Goal: Task Accomplishment & Management: Manage account settings

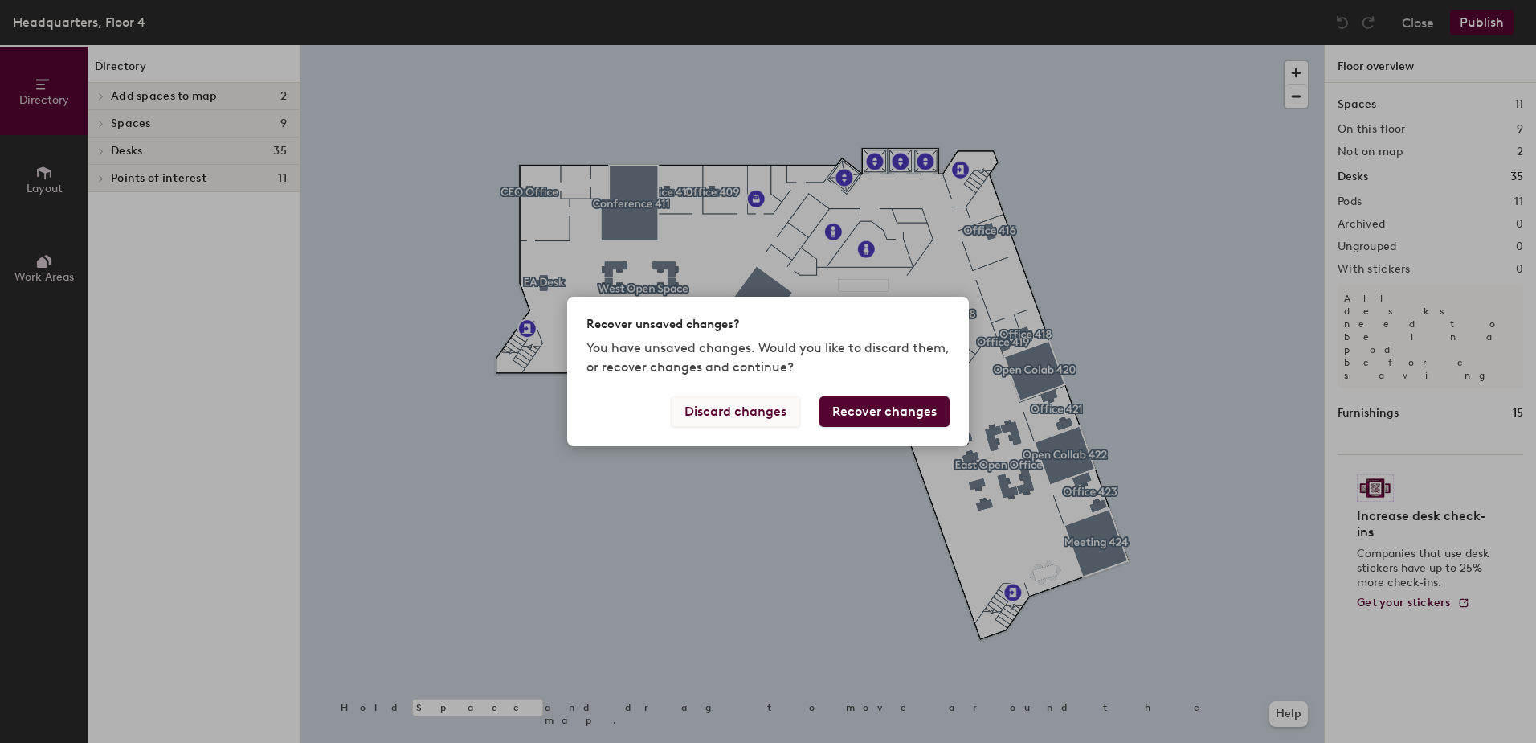
click at [767, 412] on button "Discard changes" at bounding box center [735, 411] width 129 height 31
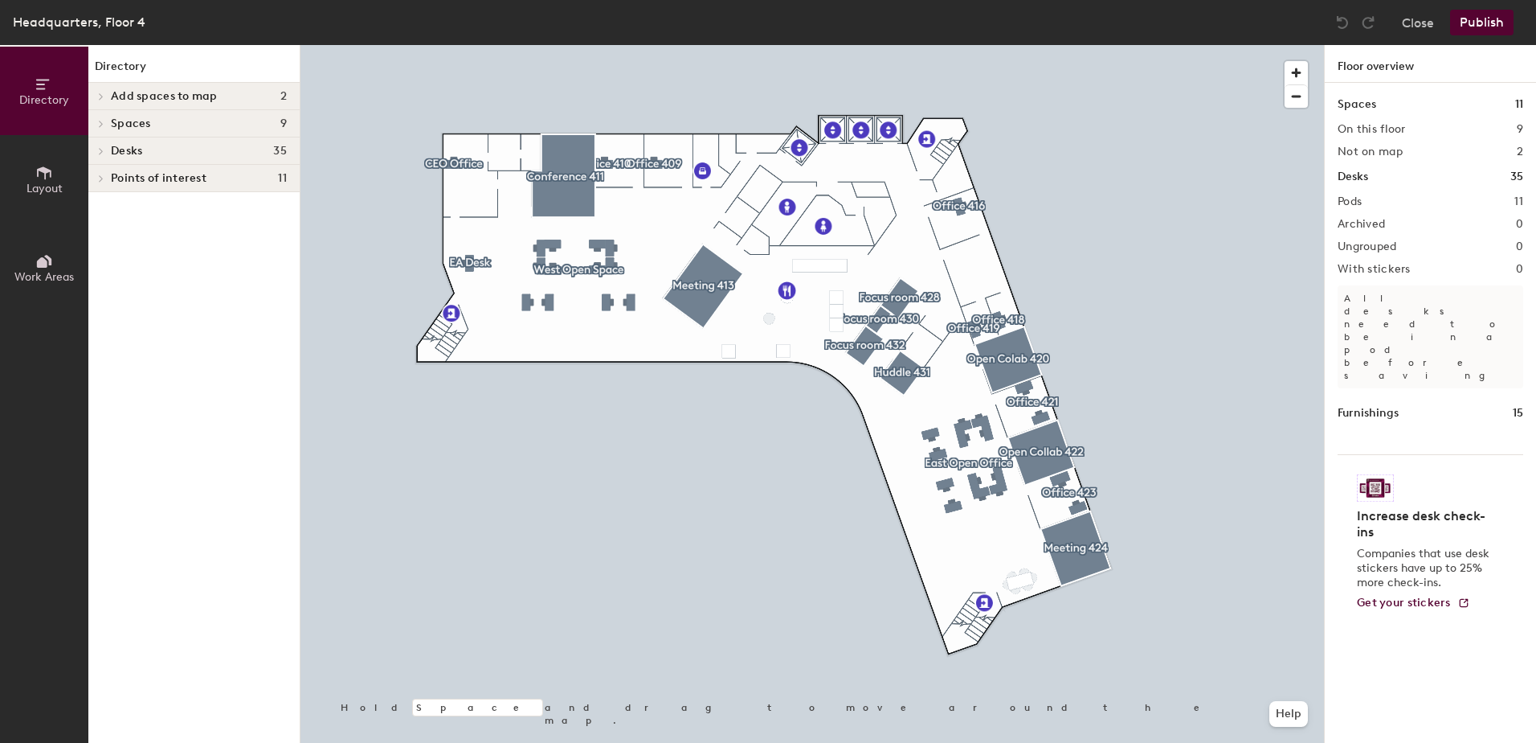
click at [902, 45] on div at bounding box center [813, 45] width 1024 height 0
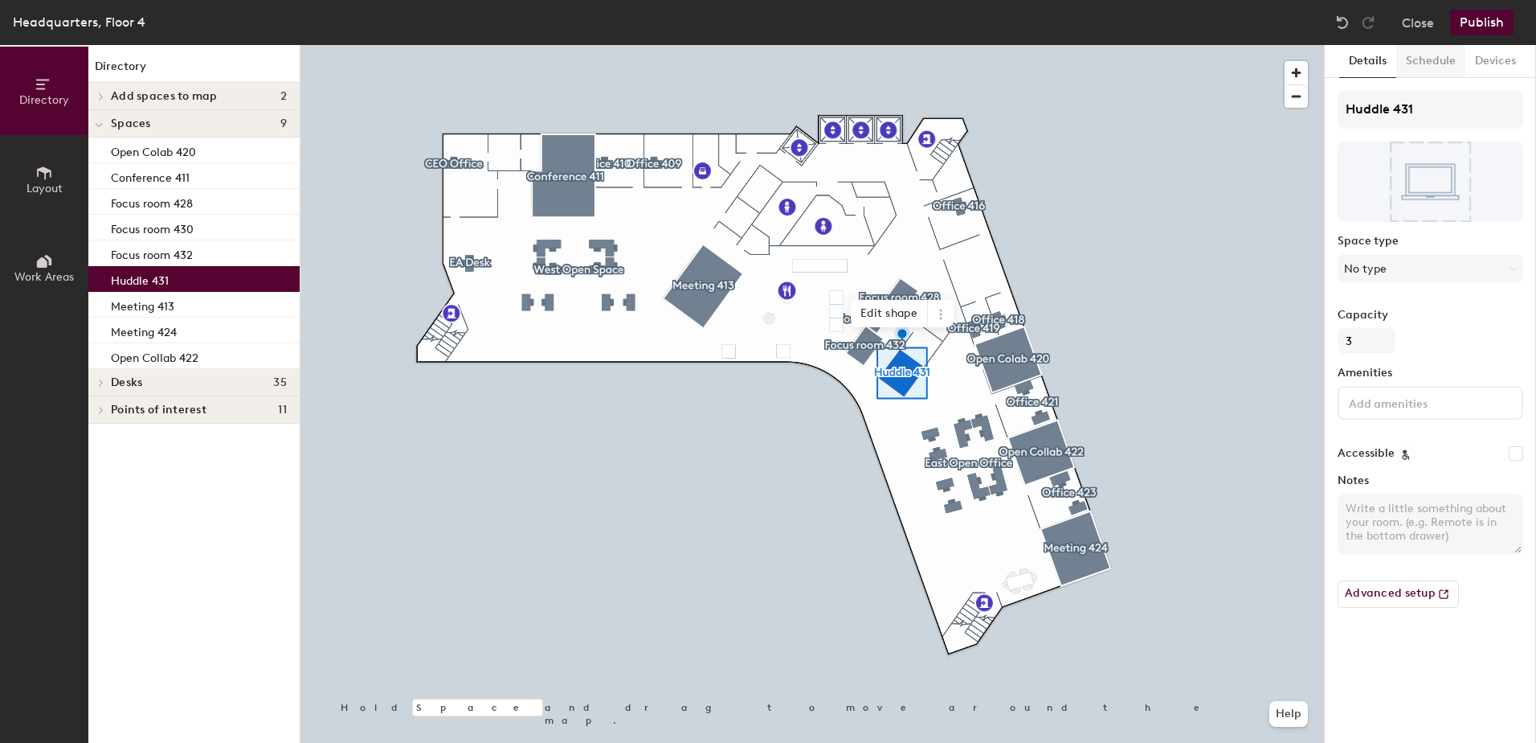
click at [1434, 60] on button "Schedule" at bounding box center [1431, 61] width 69 height 33
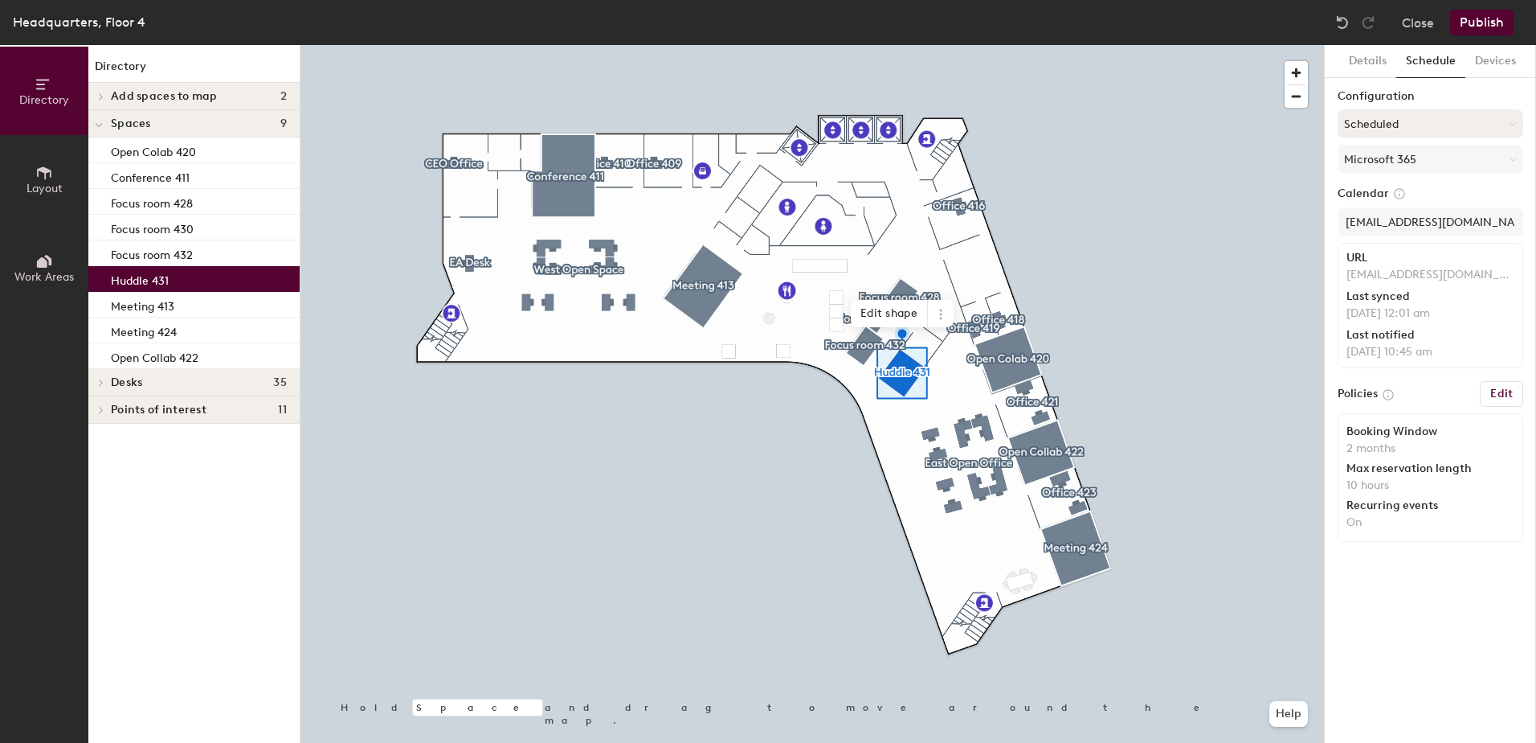
click at [1435, 127] on button "Scheduled" at bounding box center [1431, 123] width 186 height 29
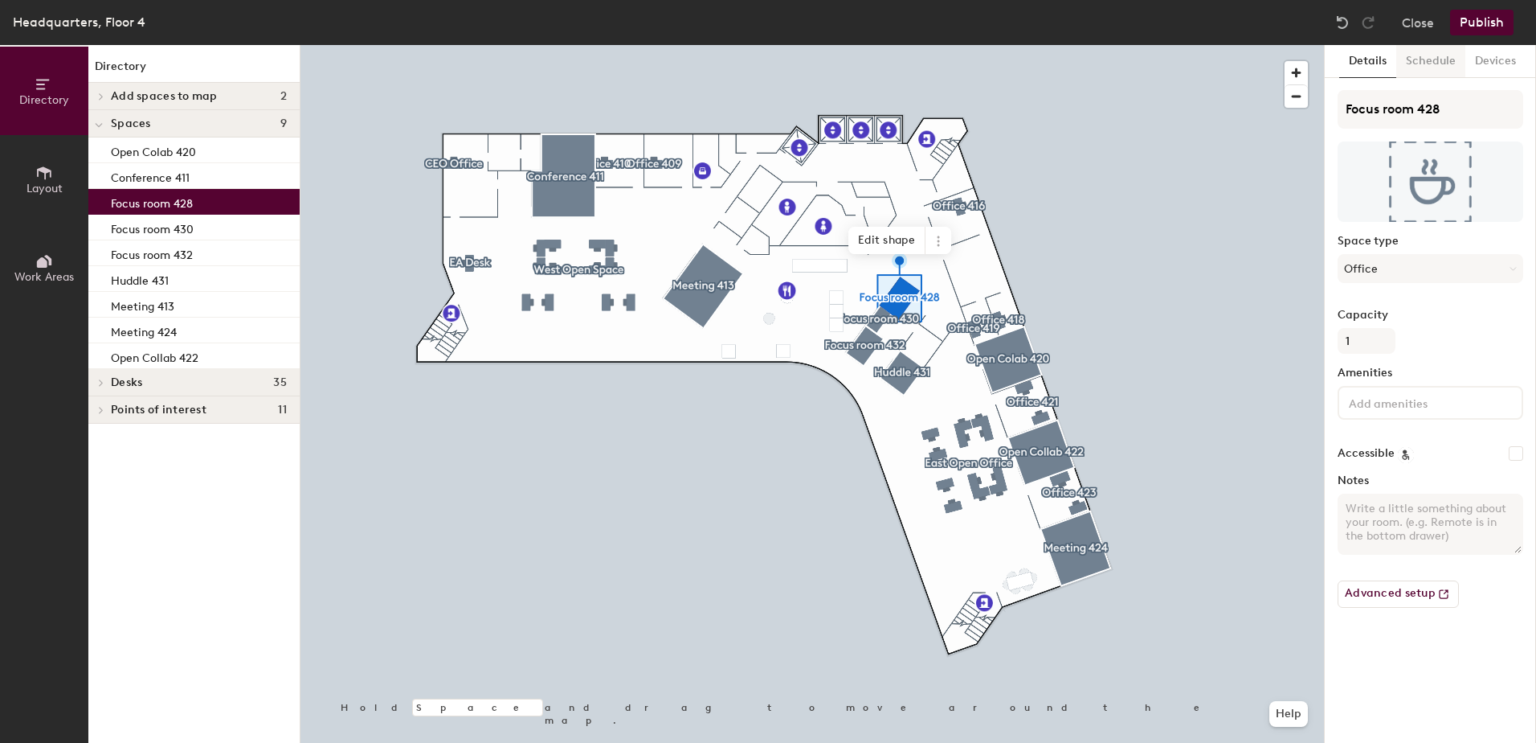
click at [1433, 65] on button "Schedule" at bounding box center [1431, 61] width 69 height 33
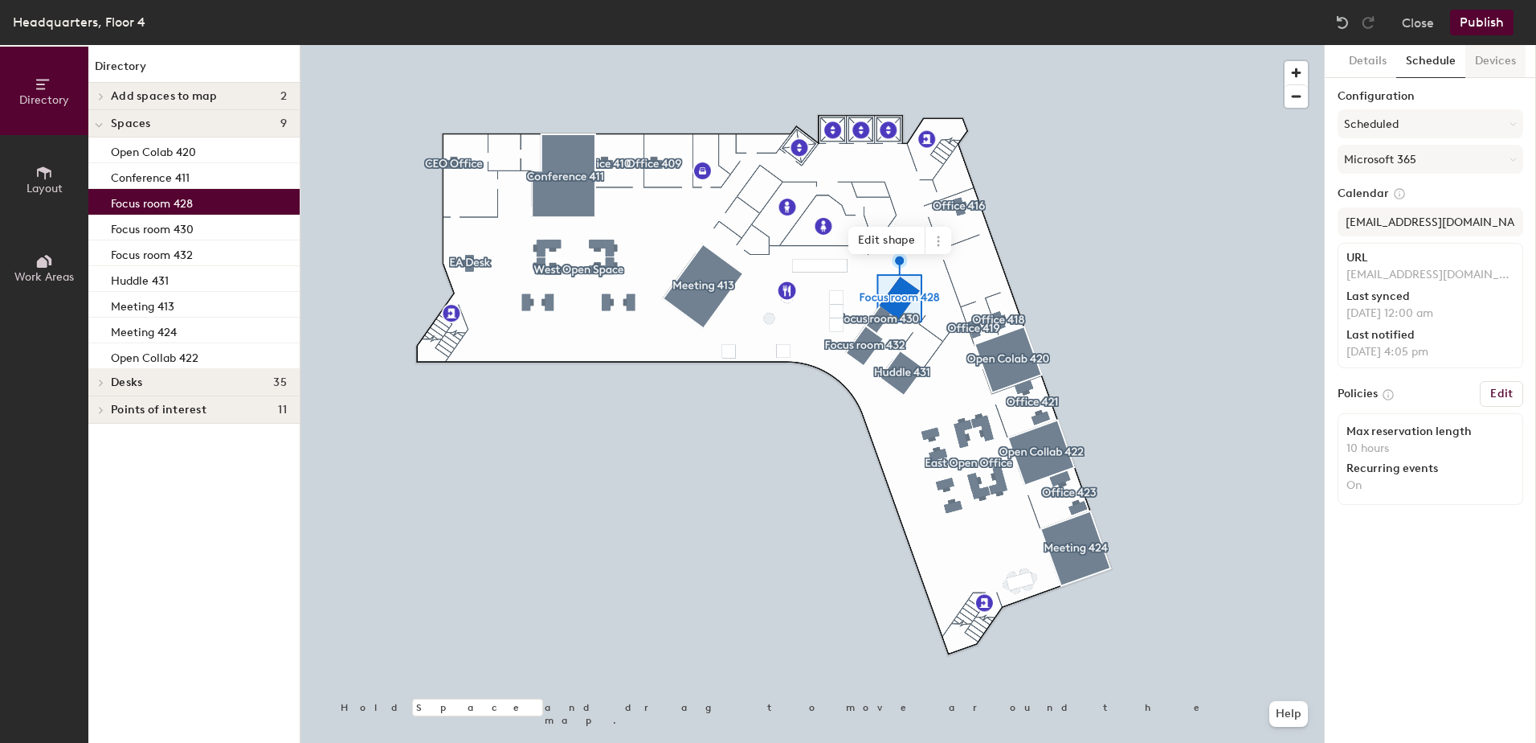
click at [1496, 60] on button "Devices" at bounding box center [1496, 61] width 60 height 33
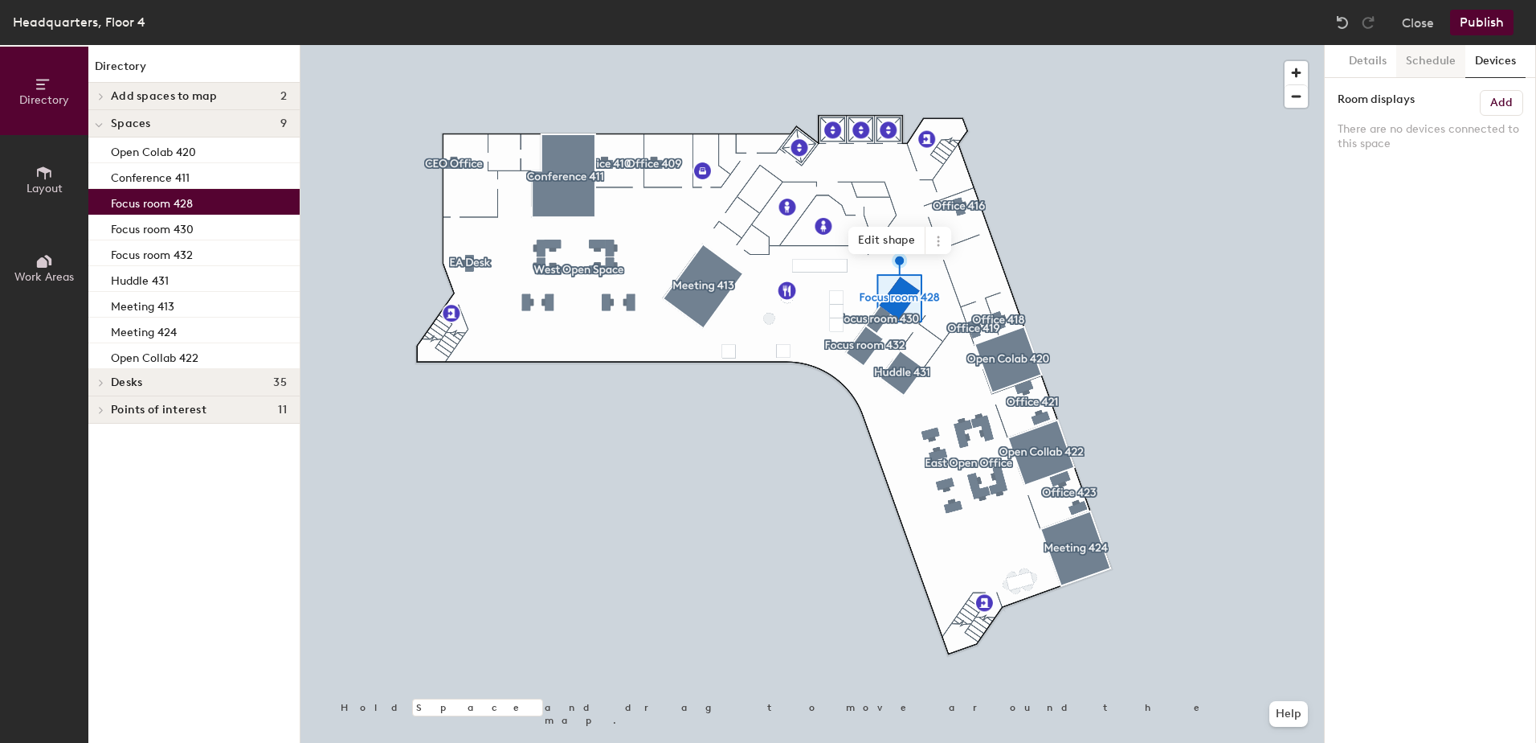
click at [1446, 59] on button "Schedule" at bounding box center [1431, 61] width 69 height 33
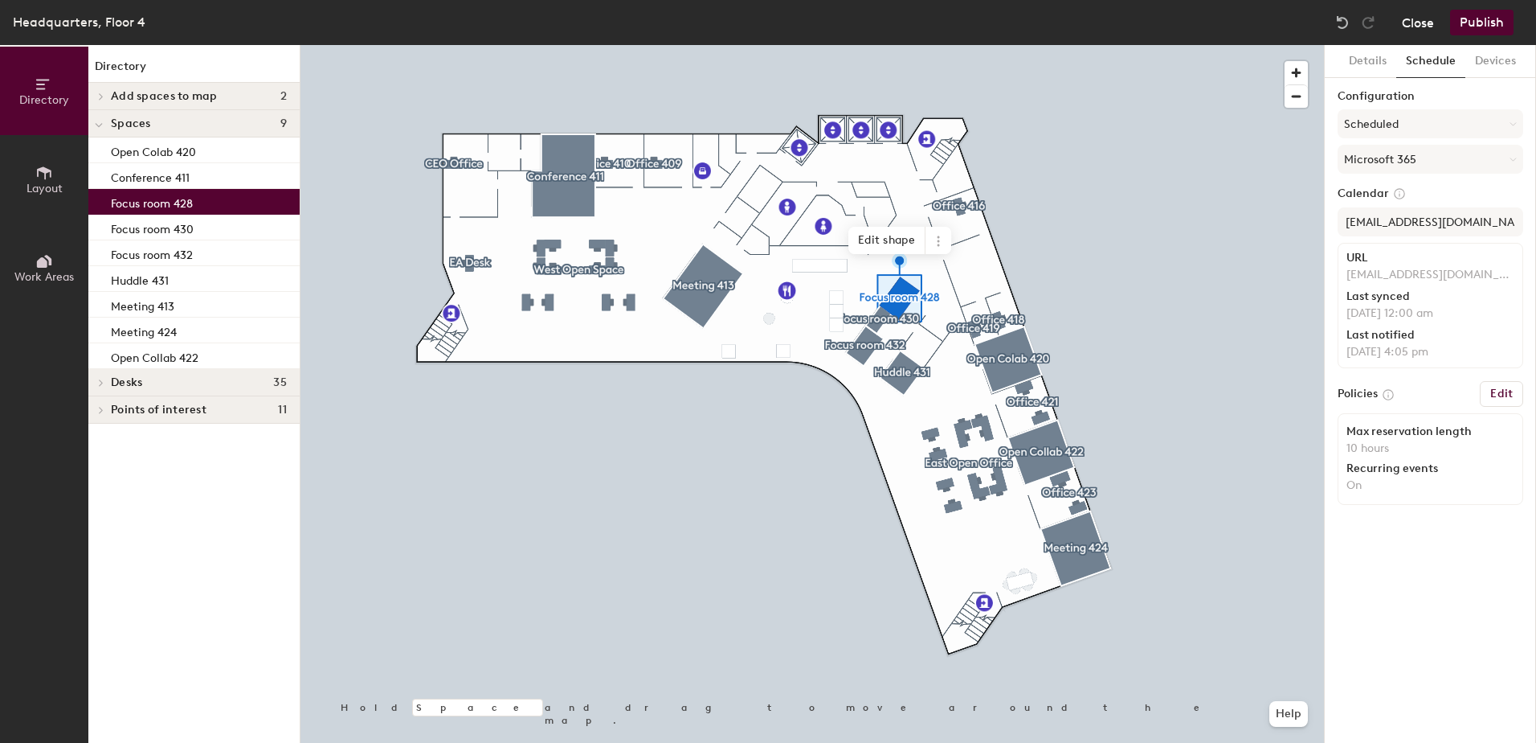
click at [1414, 35] on button "Close" at bounding box center [1418, 23] width 32 height 26
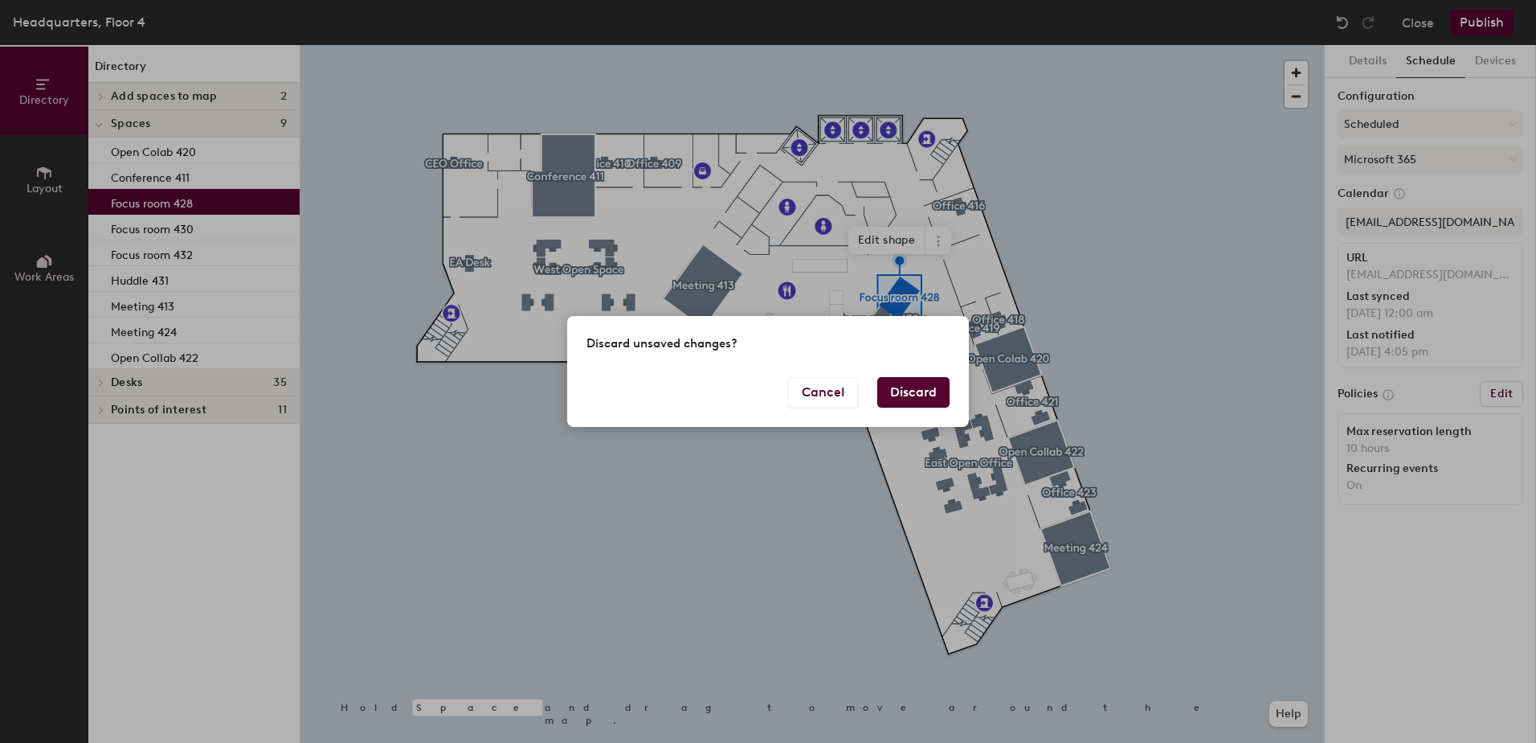
click at [923, 400] on button "Discard" at bounding box center [914, 392] width 72 height 31
click at [919, 391] on button "Discard" at bounding box center [914, 392] width 72 height 31
